Goal: Task Accomplishment & Management: Complete application form

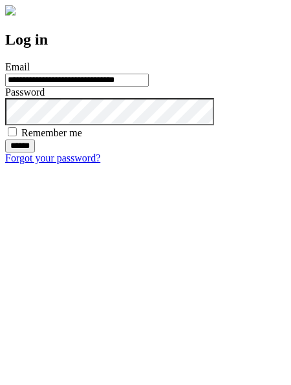
type input "**********"
click at [35, 152] on input "******" at bounding box center [20, 146] width 30 height 13
